Goal: Check status: Check status

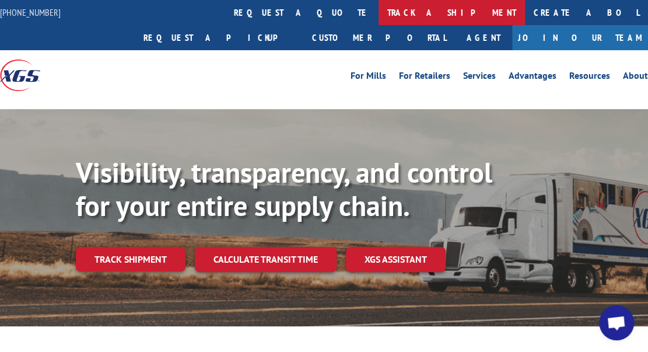
click at [378, 12] on link "track a shipment" at bounding box center [451, 12] width 146 height 25
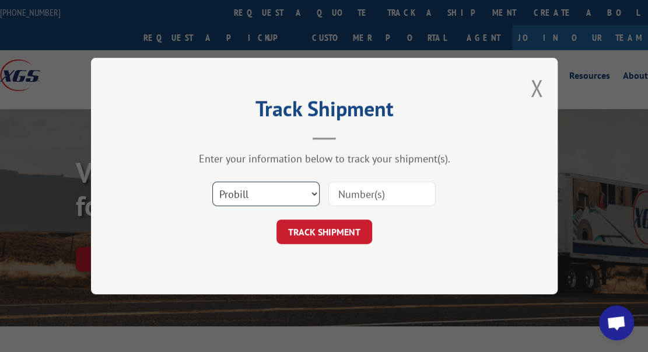
click at [278, 192] on select "Select category... Probill BOL PO" at bounding box center [265, 193] width 107 height 24
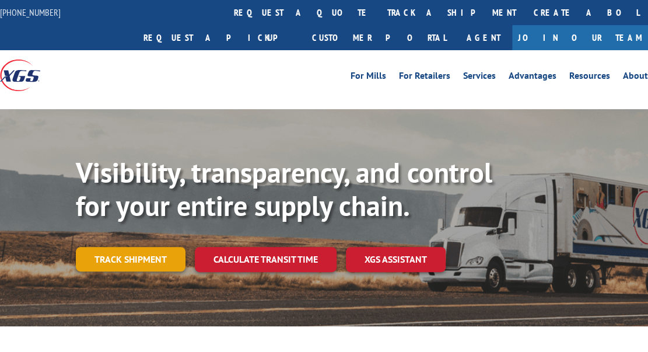
click at [156, 247] on link "Track shipment" at bounding box center [131, 259] width 110 height 24
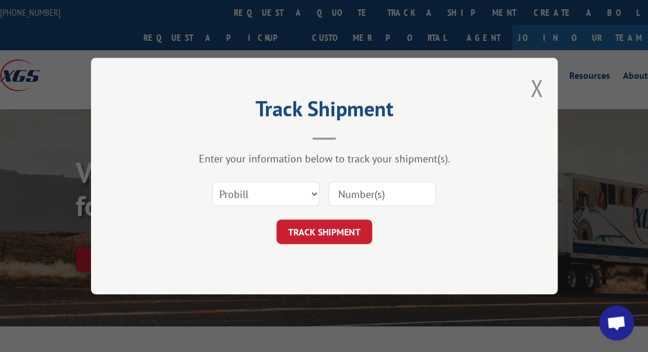
click at [370, 193] on input at bounding box center [381, 193] width 107 height 24
type input "17588859"
click at [346, 232] on button "TRACK SHIPMENT" at bounding box center [324, 231] width 96 height 24
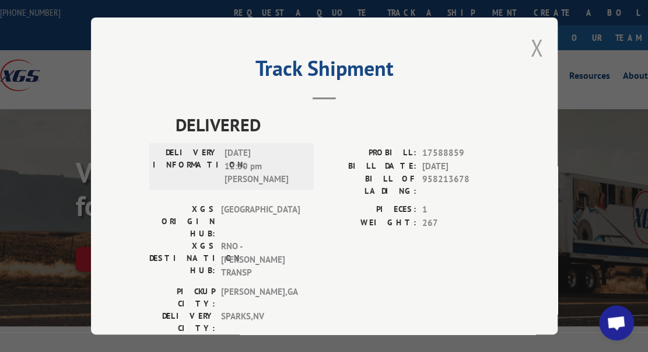
click at [533, 46] on button "Close modal" at bounding box center [536, 47] width 13 height 31
